Goal: Information Seeking & Learning: Find specific fact

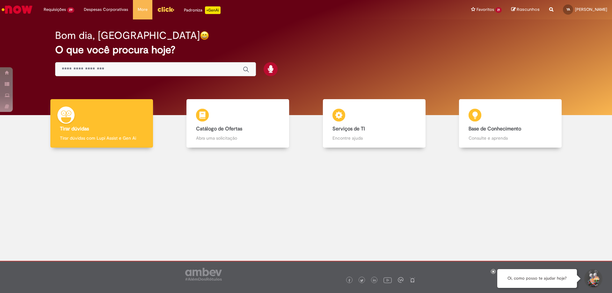
click at [148, 66] on div "Global" at bounding box center [155, 69] width 201 height 14
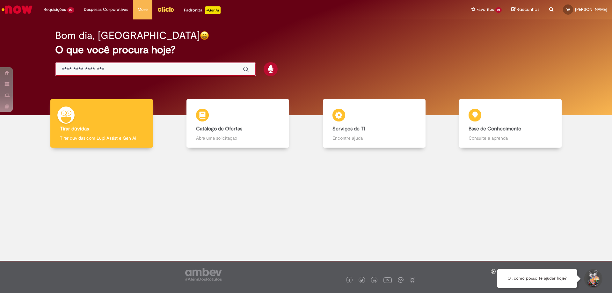
click at [139, 71] on input "Basta digitar aqui" at bounding box center [149, 69] width 175 height 7
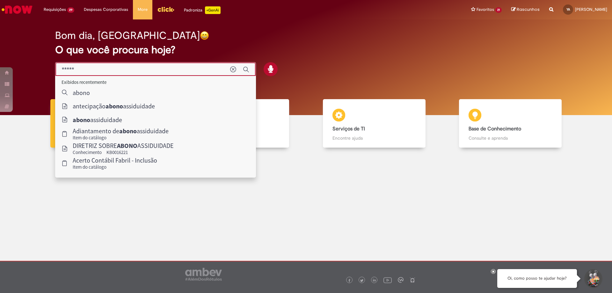
type input "**********"
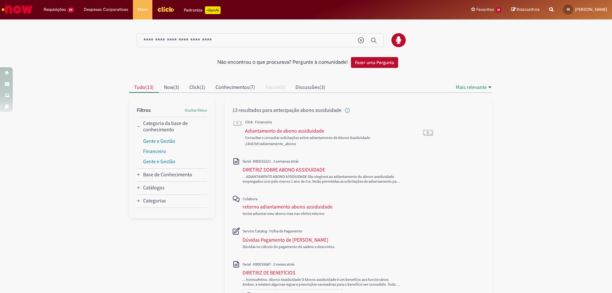
scroll to position [32, 0]
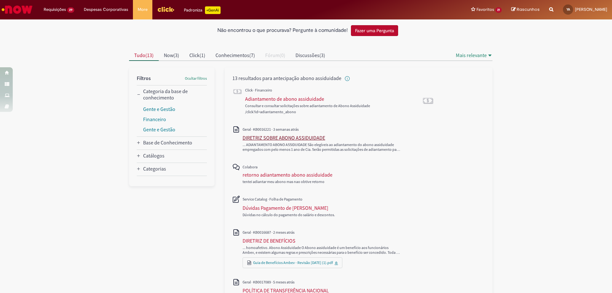
click at [242, 136] on div "DIRETRIZ SOBRE ABONO ASSIDUIDADE" at bounding box center [283, 137] width 82 height 6
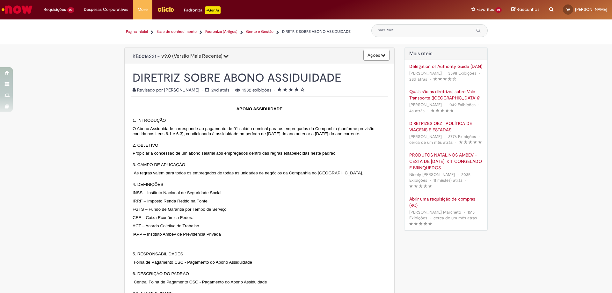
click at [376, 56] on button "Ações" at bounding box center [376, 55] width 26 height 11
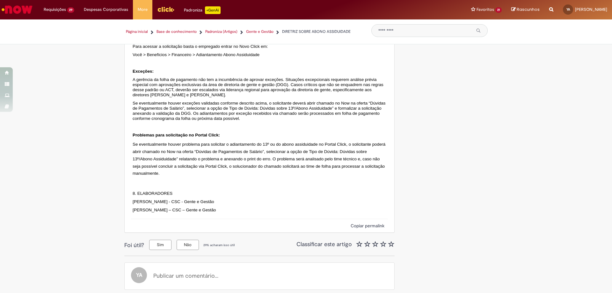
scroll to position [1402, 0]
click at [359, 223] on button "Copiar permalink" at bounding box center [367, 225] width 38 height 7
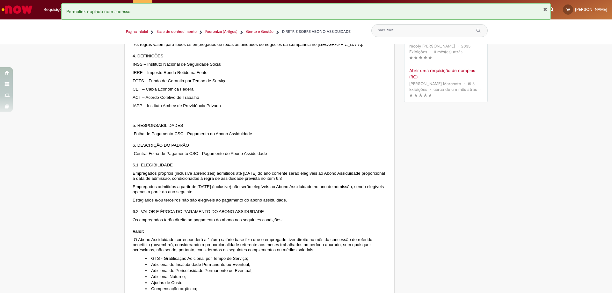
scroll to position [0, 0]
